Goal: Task Accomplishment & Management: Use online tool/utility

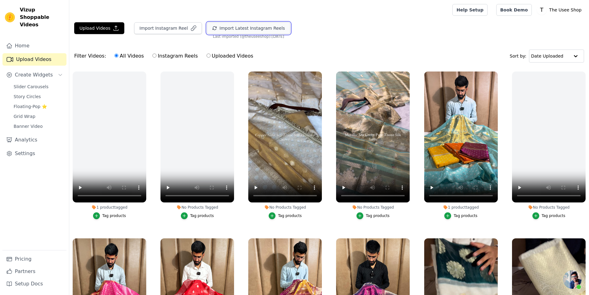
click at [224, 32] on button "Import Latest Instagram Reels" at bounding box center [249, 28] width 84 height 12
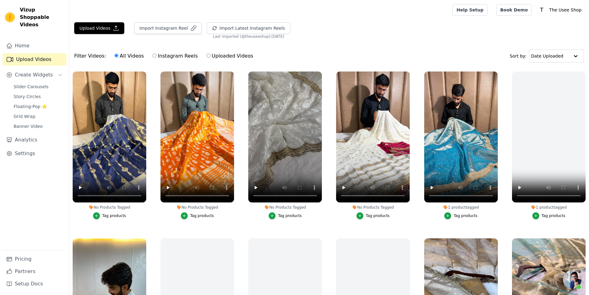
click at [294, 213] on div "Tag products" at bounding box center [290, 215] width 24 height 5
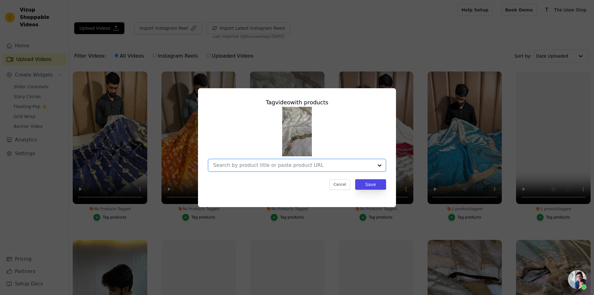
click at [285, 165] on input "No Products Tagged Tag video with products Option undefined, selected. Select i…" at bounding box center [293, 165] width 160 height 6
paste input "[URL][DOMAIN_NAME]"
type input "[URL][DOMAIN_NAME]"
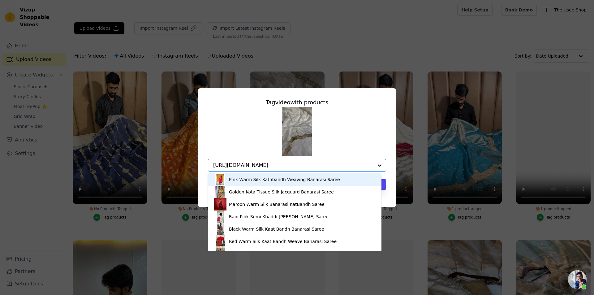
scroll to position [0, 16]
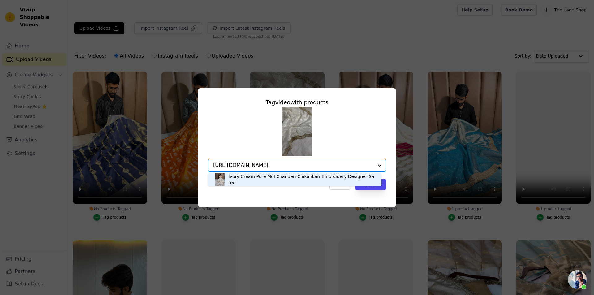
click at [300, 180] on div "Ivory Cream Pure Mul Chanderi Chikankari Embroidery Designer Saree" at bounding box center [301, 179] width 147 height 12
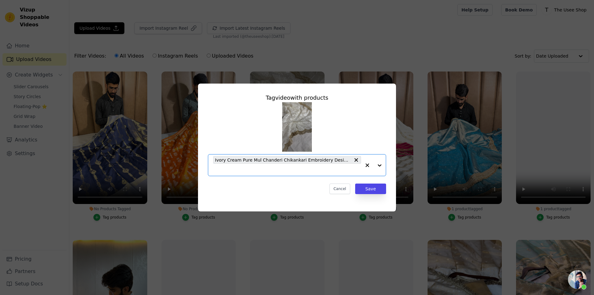
scroll to position [0, 0]
click at [373, 190] on button "Save" at bounding box center [370, 188] width 31 height 11
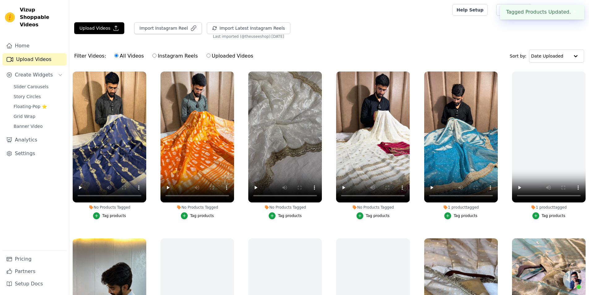
click at [202, 212] on button "Tag products" at bounding box center [197, 215] width 33 height 7
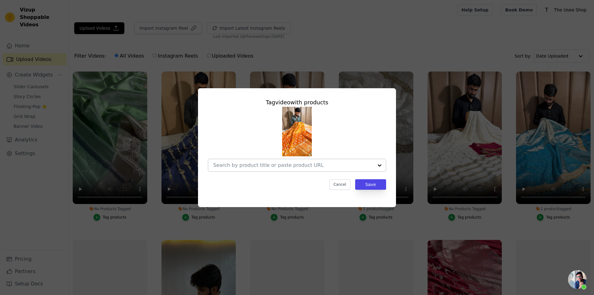
click at [312, 160] on div at bounding box center [293, 165] width 160 height 12
paste input "[URL][DOMAIN_NAME]"
type input "[URL][DOMAIN_NAME]"
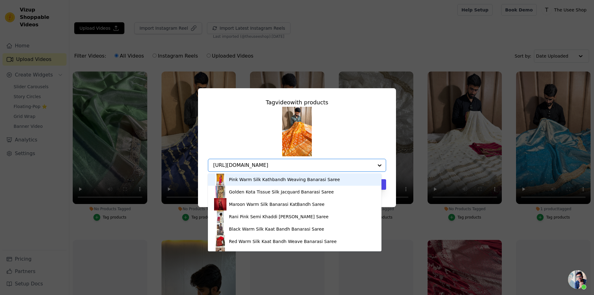
scroll to position [0, 43]
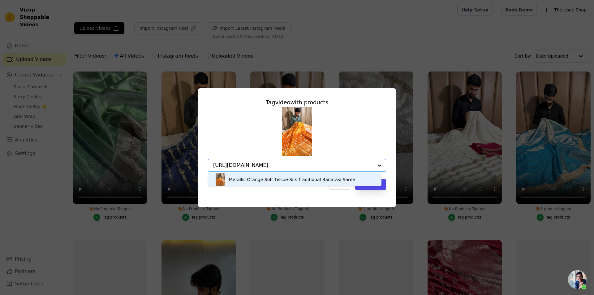
click at [291, 179] on div "Metallic Orange Soft Tissue Silk Traditional Banarasi Saree" at bounding box center [292, 179] width 126 height 6
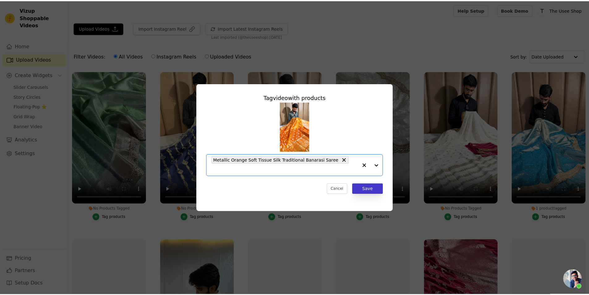
scroll to position [0, 0]
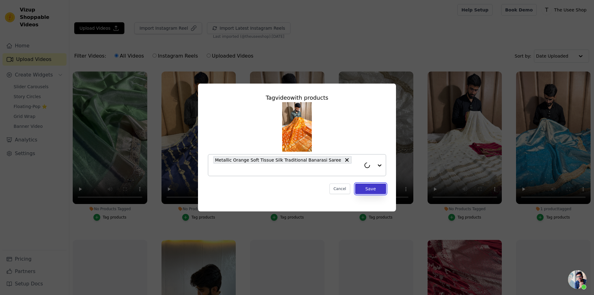
click at [372, 186] on button "Save" at bounding box center [370, 188] width 31 height 11
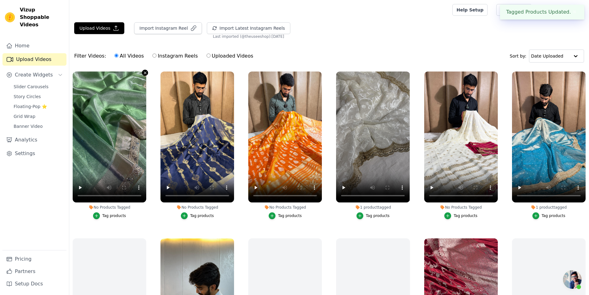
click at [144, 74] on icon "button" at bounding box center [145, 73] width 5 height 5
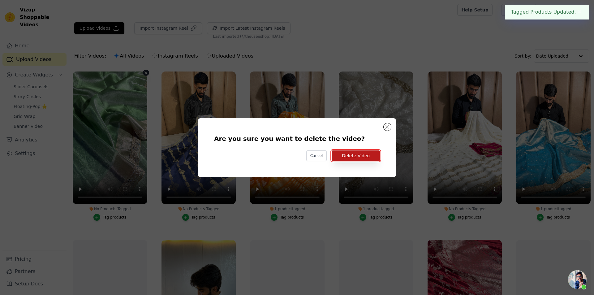
click at [367, 160] on button "Delete Video" at bounding box center [356, 155] width 48 height 11
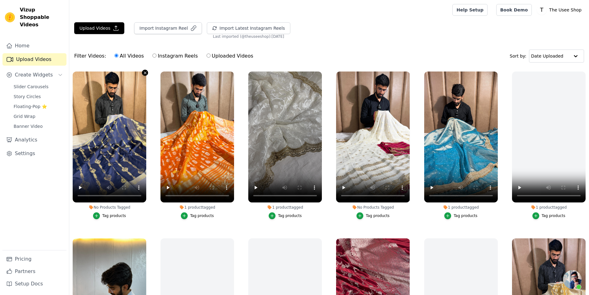
click at [145, 72] on icon "button" at bounding box center [145, 72] width 2 height 2
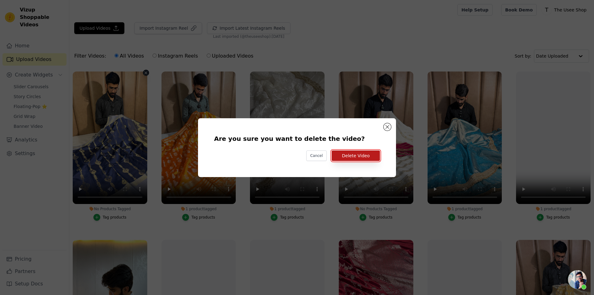
click at [355, 155] on button "Delete Video" at bounding box center [356, 155] width 48 height 11
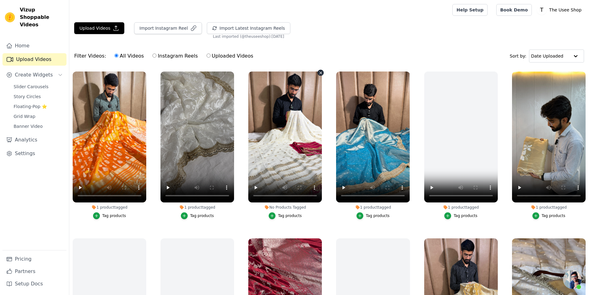
click at [320, 72] on icon "button" at bounding box center [321, 72] width 2 height 2
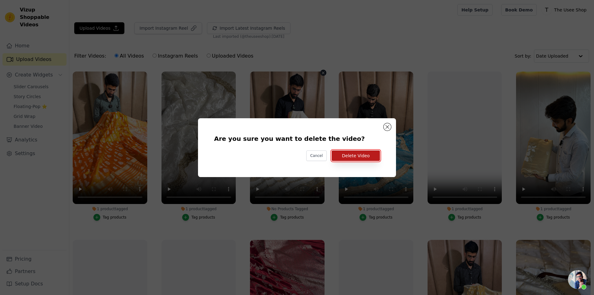
click at [372, 152] on button "Delete Video" at bounding box center [356, 155] width 48 height 11
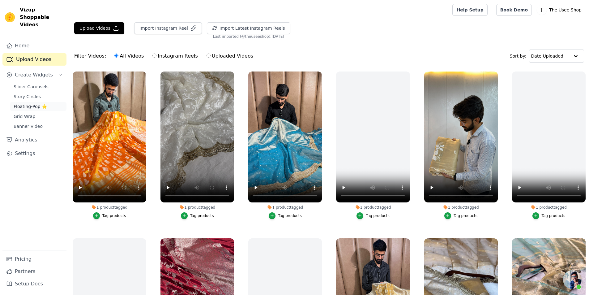
click at [33, 103] on span "Floating-Pop ⭐" at bounding box center [30, 106] width 33 height 6
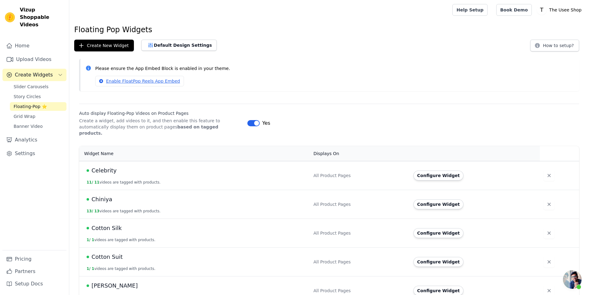
scroll to position [155, 0]
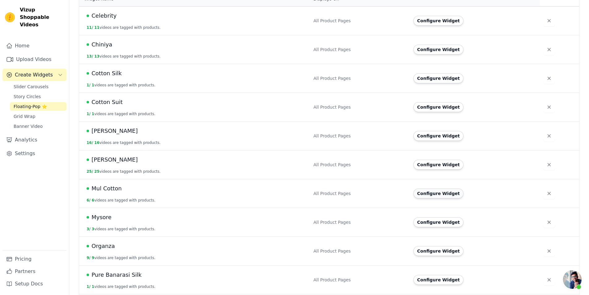
click at [431, 190] on button "Configure Widget" at bounding box center [439, 193] width 50 height 10
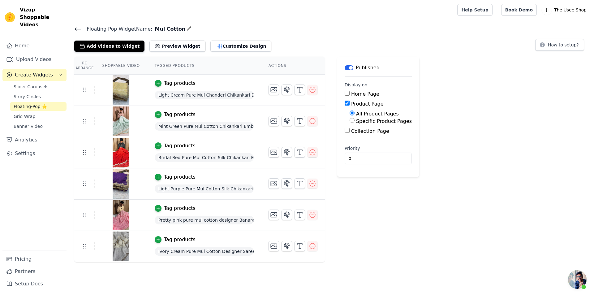
click at [187, 28] on icon "button" at bounding box center [189, 28] width 5 height 5
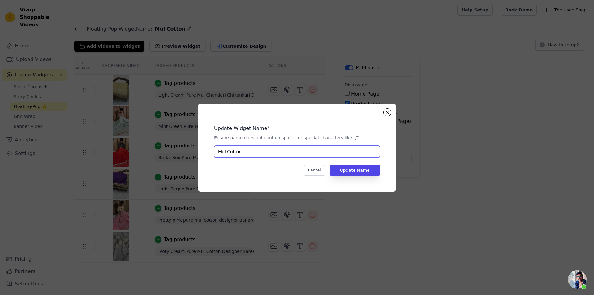
click at [230, 153] on input "Mul Cotton" at bounding box center [297, 152] width 166 height 12
type input "Mul Chanderi"
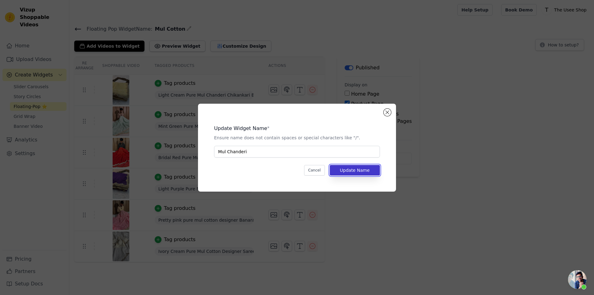
click at [351, 170] on button "Update Name" at bounding box center [355, 170] width 50 height 11
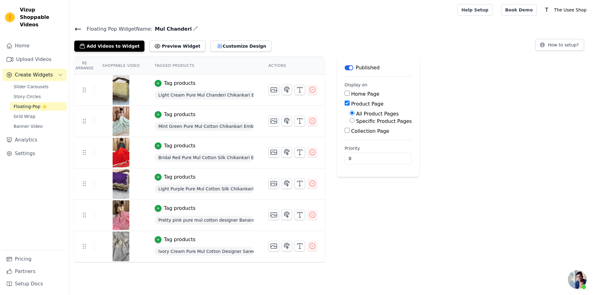
click at [114, 47] on button "Add Videos to Widget" at bounding box center [109, 46] width 70 height 11
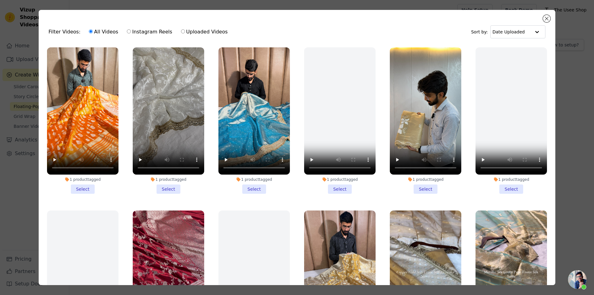
click at [171, 188] on li "1 product tagged Select" at bounding box center [168, 120] width 71 height 146
click at [0, 0] on input "1 product tagged Select" at bounding box center [0, 0] width 0 height 0
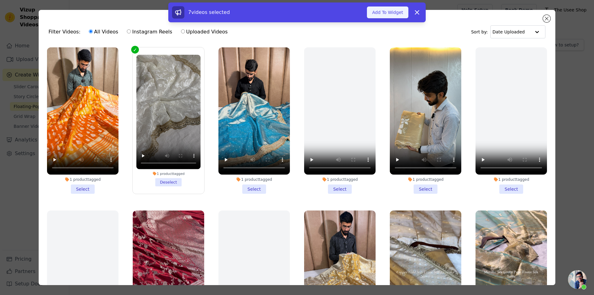
click at [405, 9] on button "Add To Widget" at bounding box center [387, 12] width 41 height 12
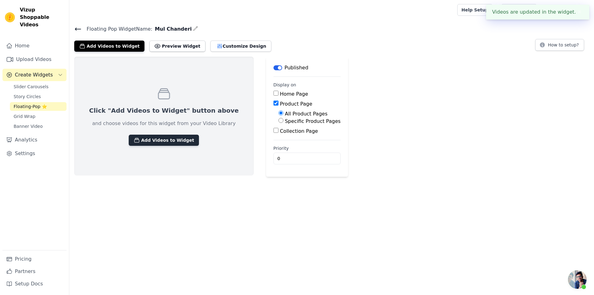
click at [166, 142] on button "Add Videos to Widget" at bounding box center [164, 140] width 70 height 11
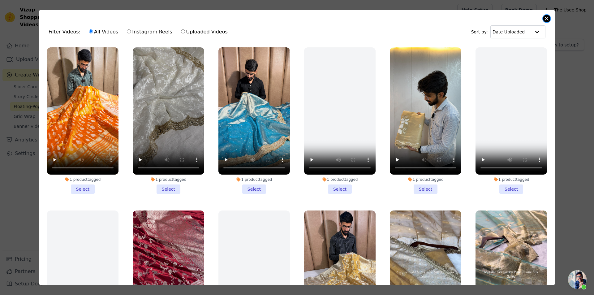
click at [548, 20] on button "Close modal" at bounding box center [546, 18] width 7 height 7
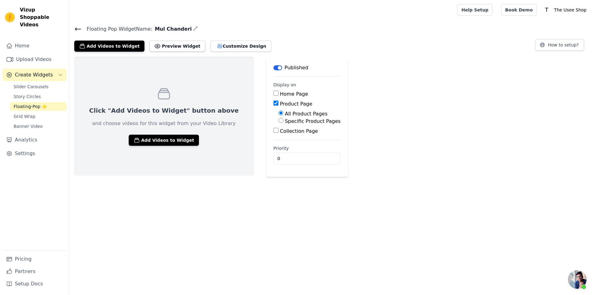
click at [77, 30] on icon at bounding box center [77, 28] width 7 height 7
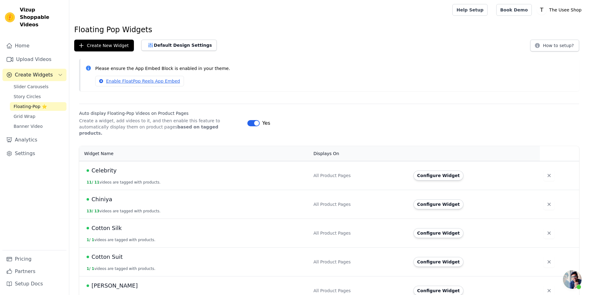
scroll to position [155, 0]
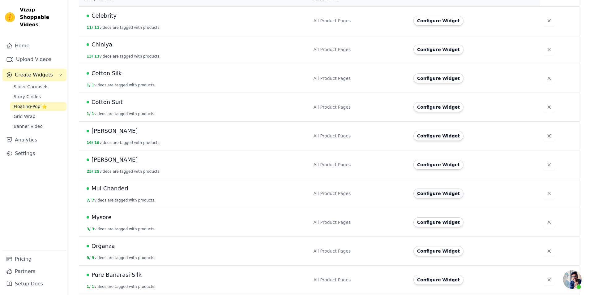
click at [426, 190] on button "Configure Widget" at bounding box center [439, 193] width 50 height 10
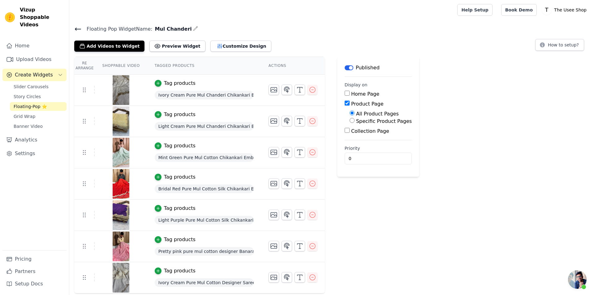
click at [79, 29] on icon at bounding box center [78, 29] width 6 height 2
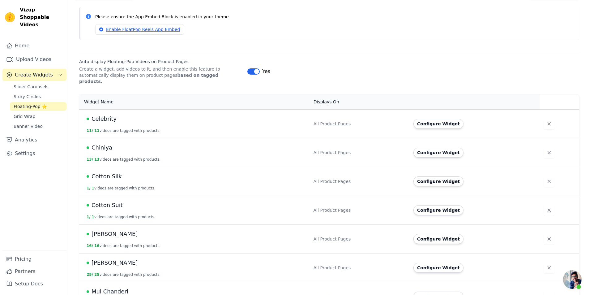
scroll to position [380, 0]
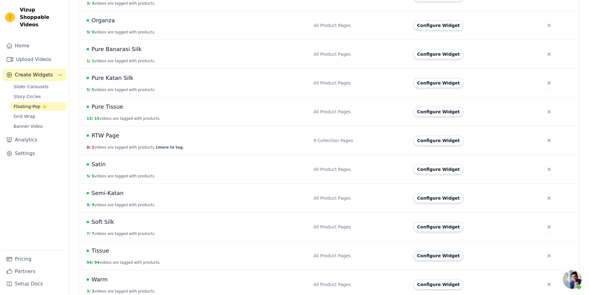
click at [450, 253] on button "Configure Widget" at bounding box center [439, 256] width 50 height 10
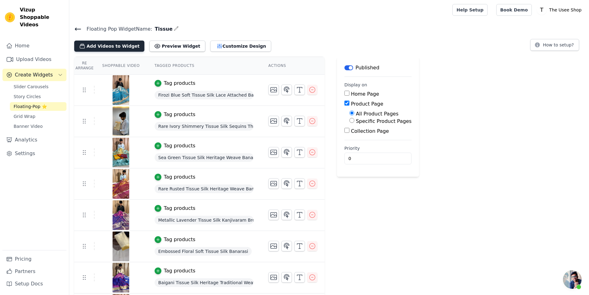
click at [123, 43] on button "Add Videos to Widget" at bounding box center [109, 46] width 70 height 11
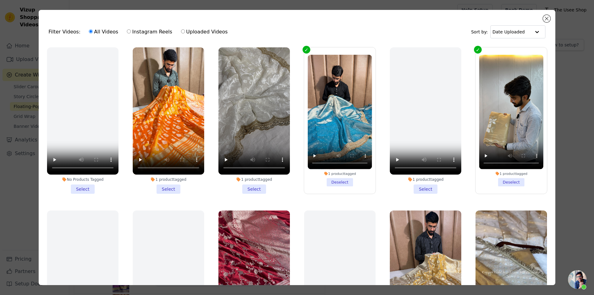
click at [172, 183] on li "1 product tagged Select" at bounding box center [168, 120] width 71 height 146
click at [0, 0] on input "1 product tagged Select" at bounding box center [0, 0] width 0 height 0
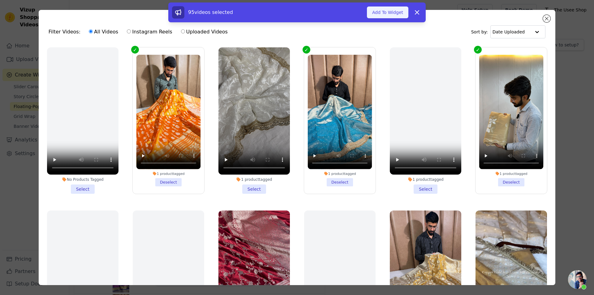
click at [386, 14] on button "Add To Widget" at bounding box center [387, 12] width 41 height 12
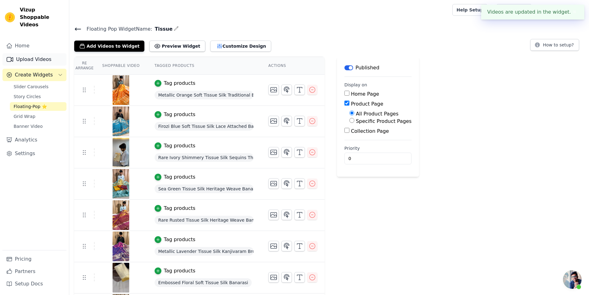
click at [22, 53] on link "Upload Videos" at bounding box center [34, 59] width 64 height 12
